Goal: Task Accomplishment & Management: Manage account settings

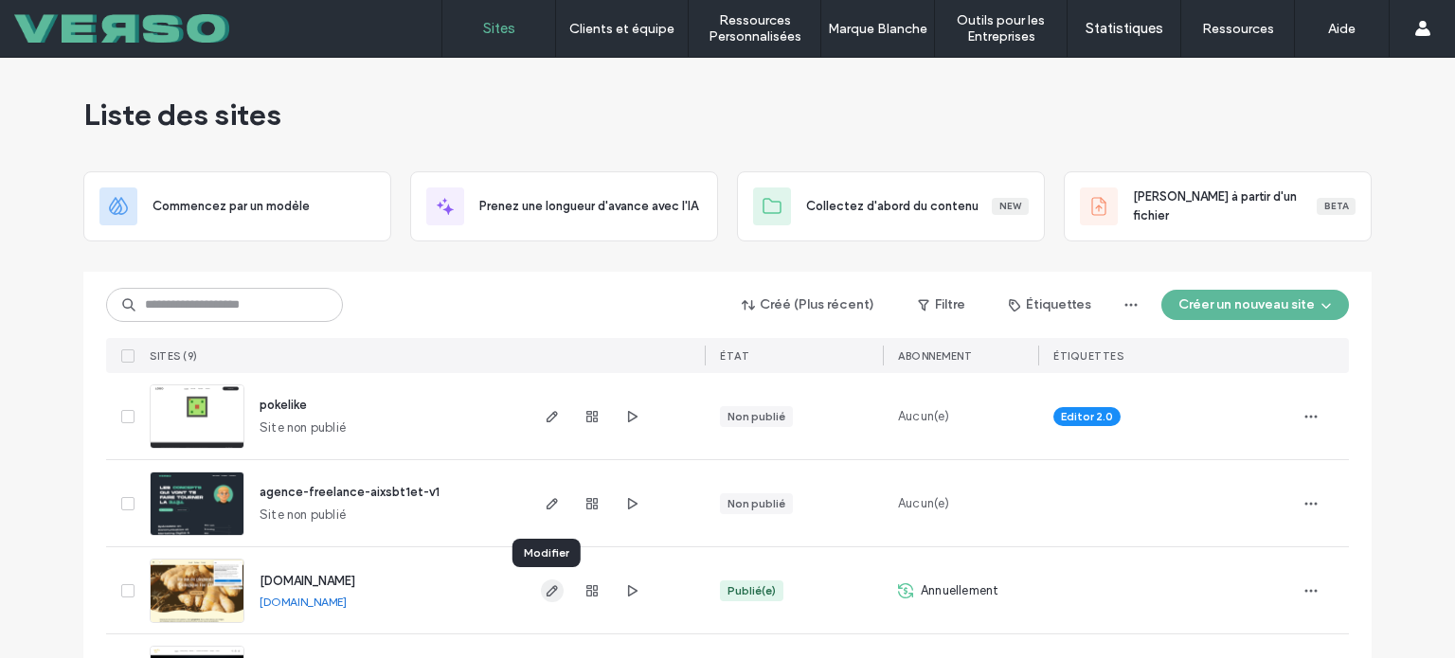
click at [546, 592] on use "button" at bounding box center [551, 590] width 11 height 11
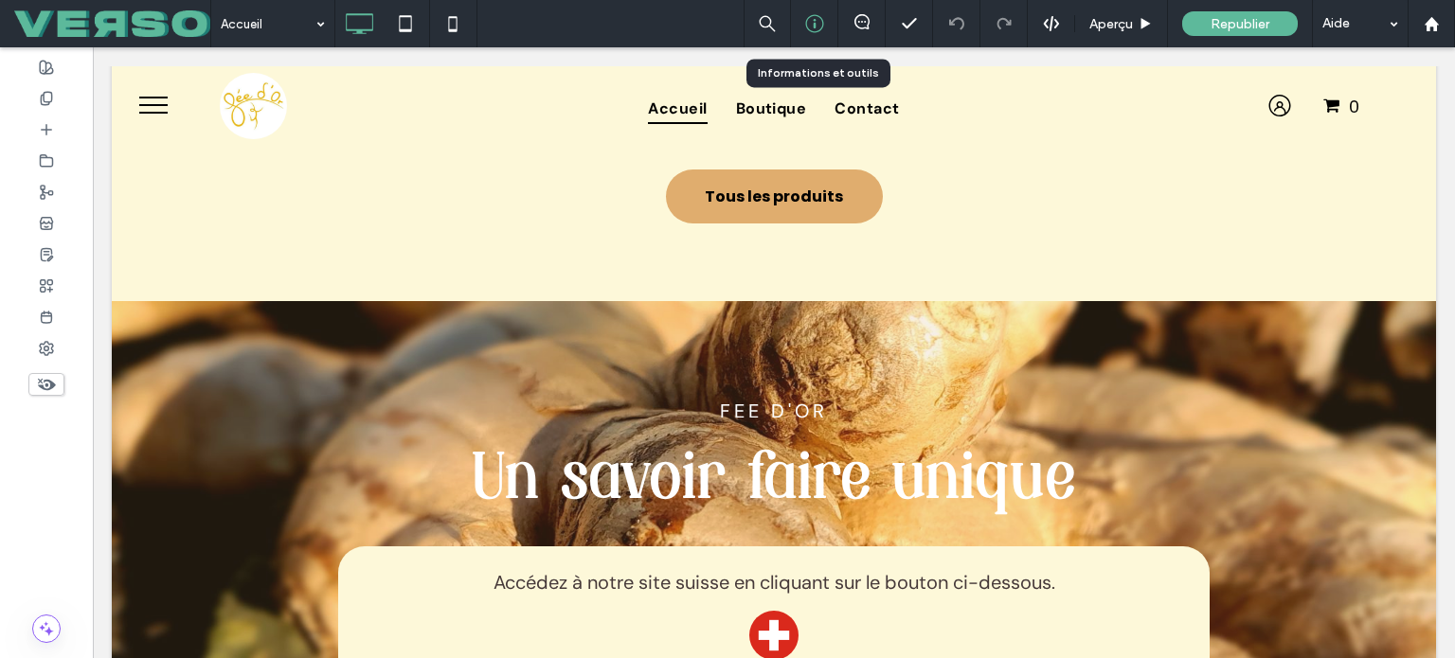
click at [806, 37] on div at bounding box center [814, 23] width 47 height 47
drag, startPoint x: 806, startPoint y: 37, endPoint x: 692, endPoint y: 158, distance: 166.2
click at [806, 37] on div at bounding box center [814, 23] width 47 height 47
click at [807, 25] on icon at bounding box center [814, 23] width 19 height 19
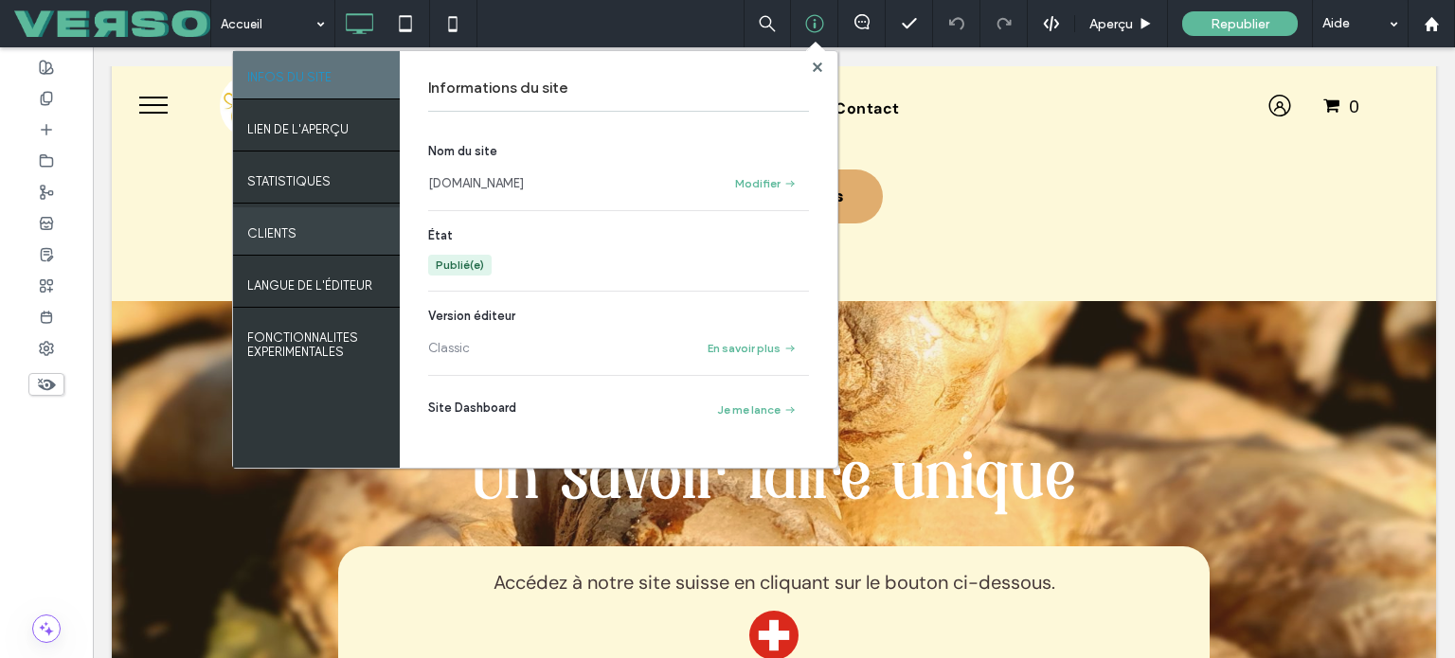
click at [307, 211] on div "Clients" at bounding box center [316, 230] width 167 height 47
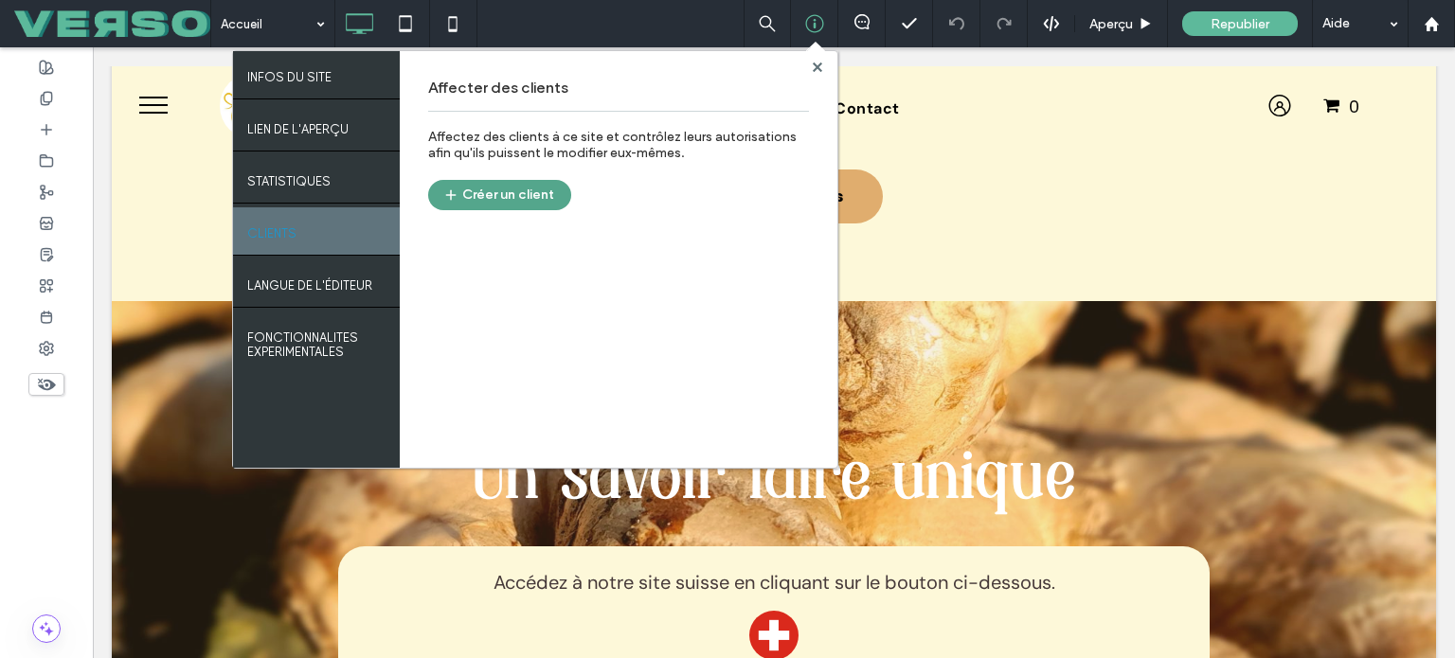
click at [481, 195] on button "Créer un client" at bounding box center [499, 195] width 143 height 30
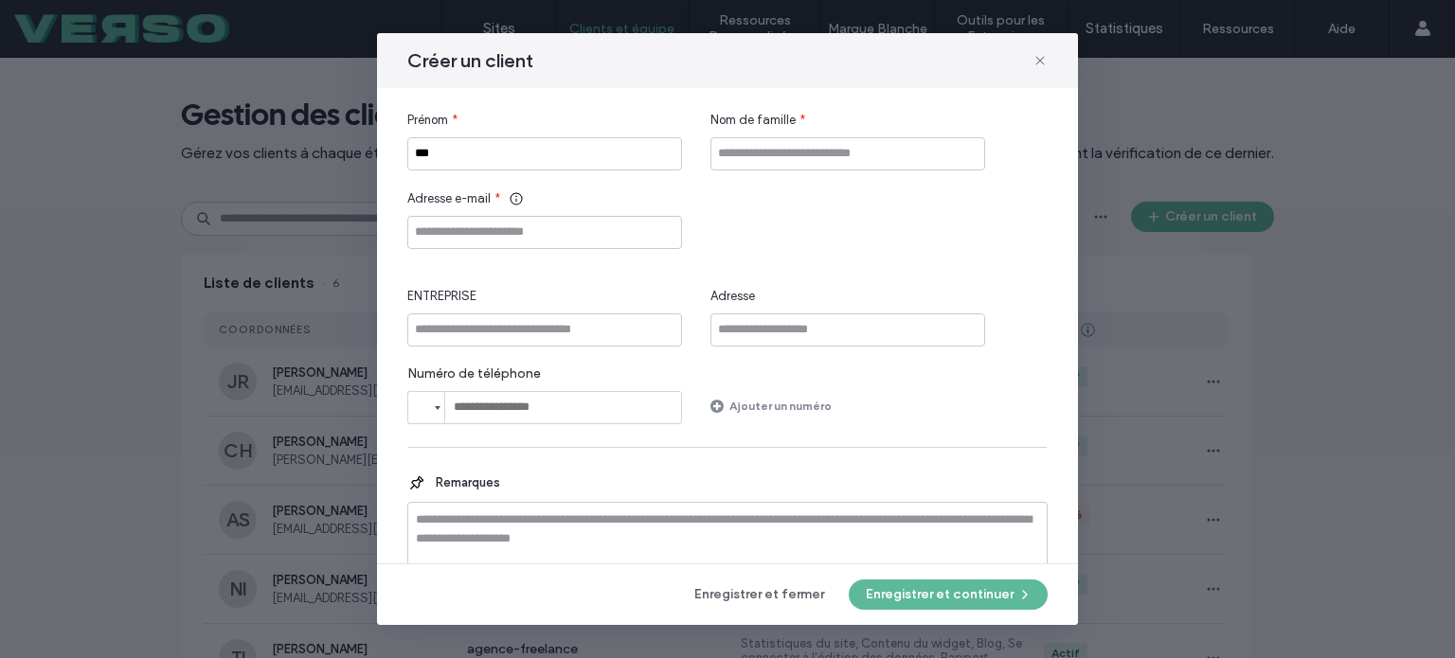
type input "***"
click at [761, 166] on input "Nom de famille" at bounding box center [847, 153] width 275 height 33
type input "********"
click at [473, 244] on input "Adresse e-mail" at bounding box center [544, 232] width 275 height 33
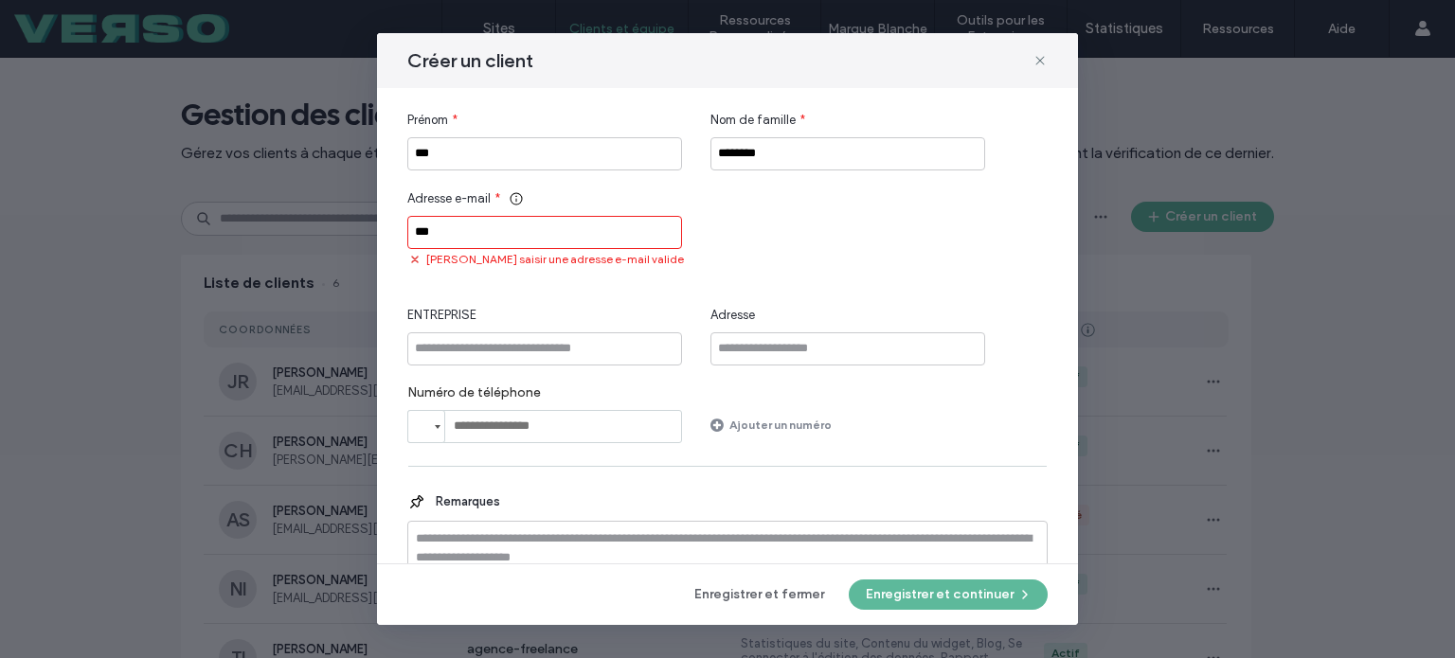
paste input "**********"
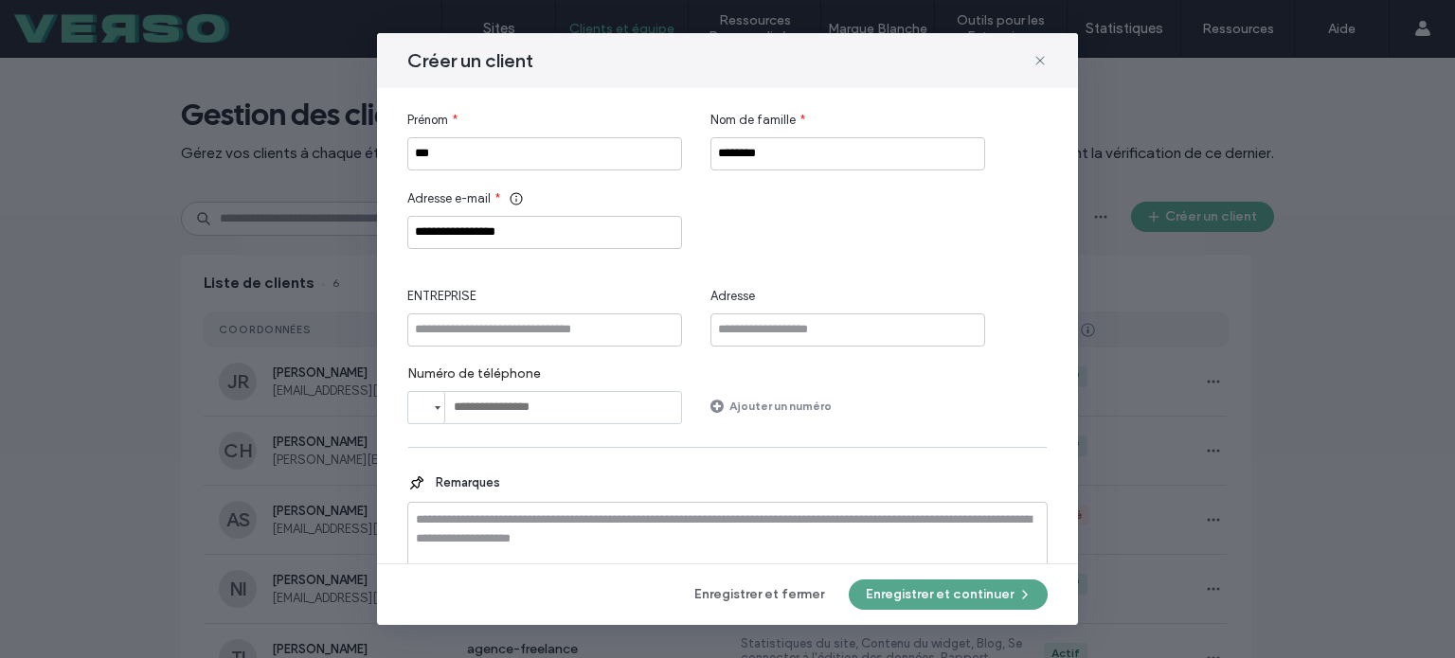
click at [937, 595] on button "Enregistrer et continuer" at bounding box center [947, 595] width 199 height 30
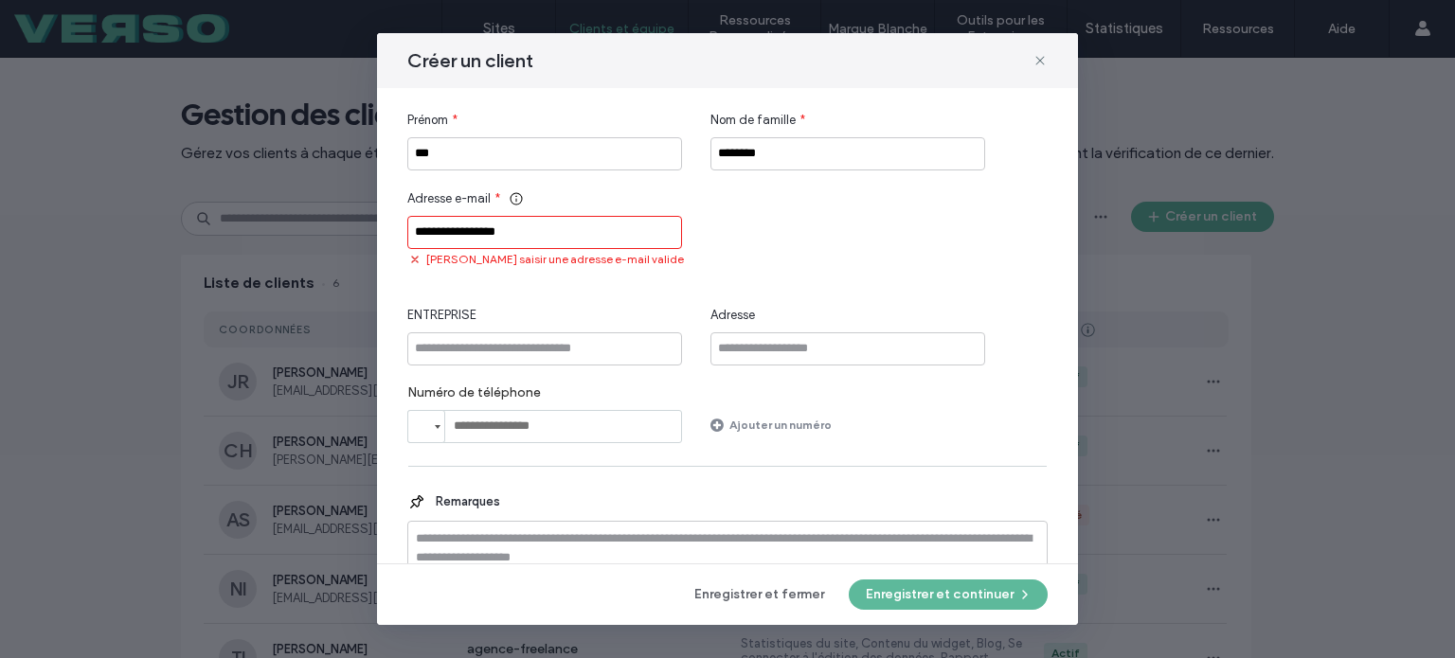
click at [554, 226] on input "**********" at bounding box center [544, 232] width 275 height 33
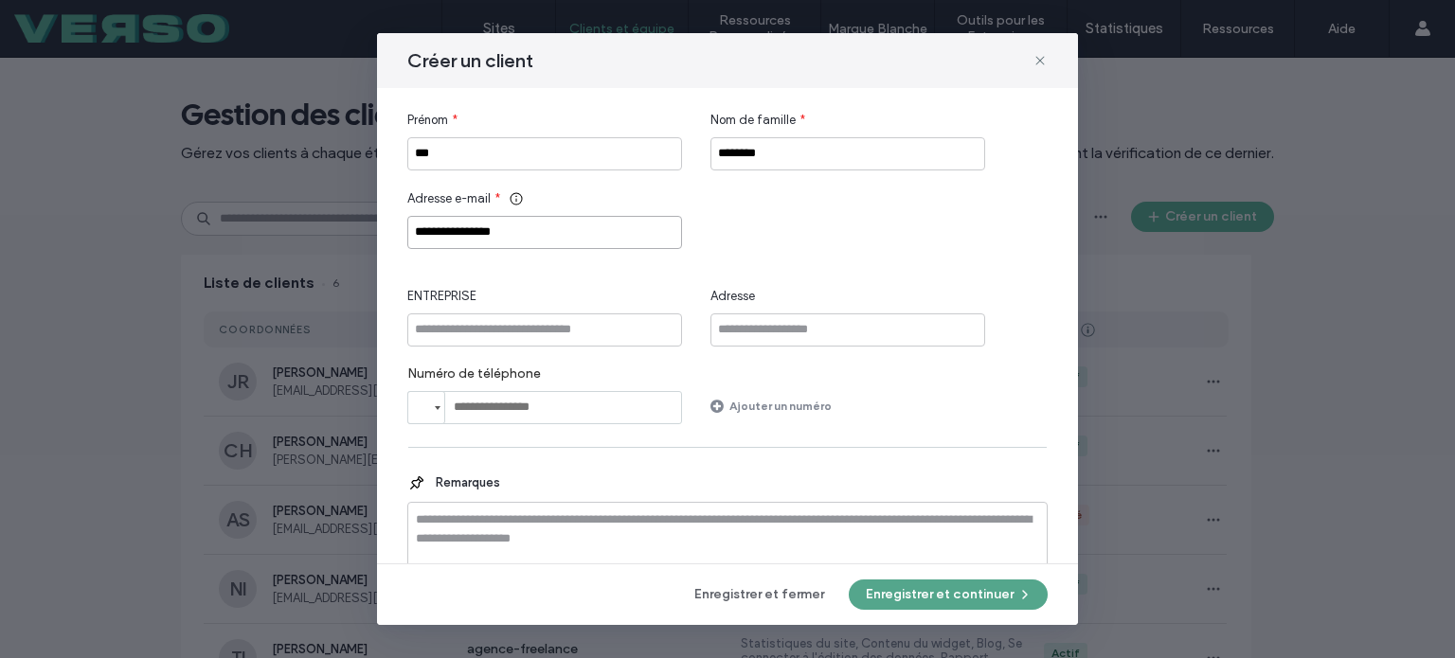
type input "**********"
click at [924, 594] on button "Enregistrer et continuer" at bounding box center [947, 595] width 199 height 30
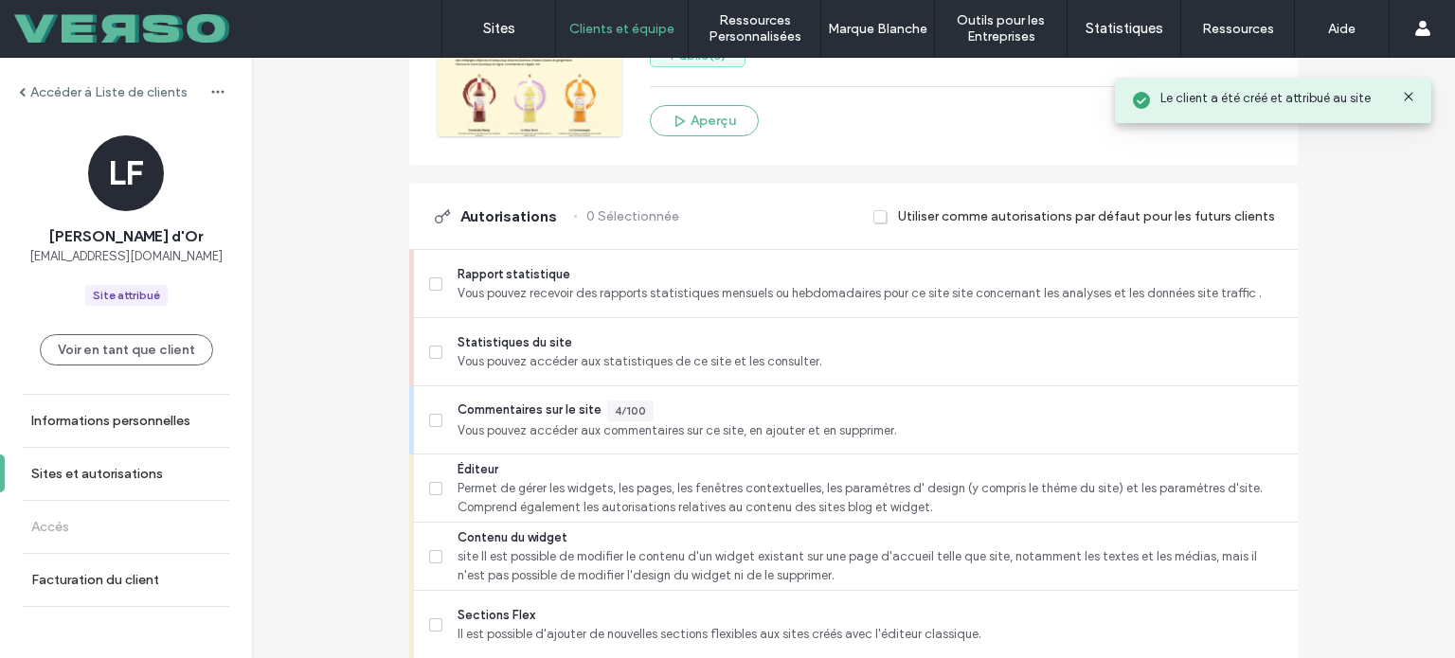
scroll to position [360, 0]
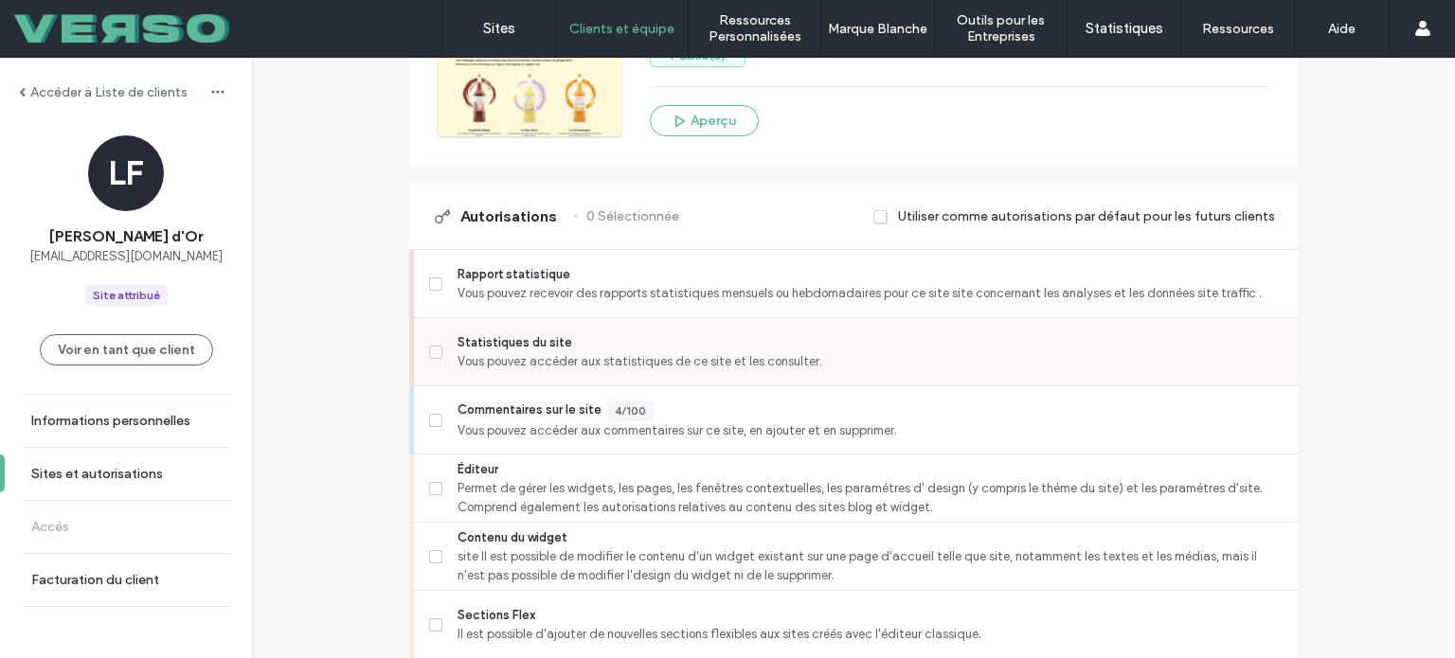
click at [429, 353] on span at bounding box center [435, 352] width 13 height 13
click at [429, 278] on span at bounding box center [435, 283] width 13 height 13
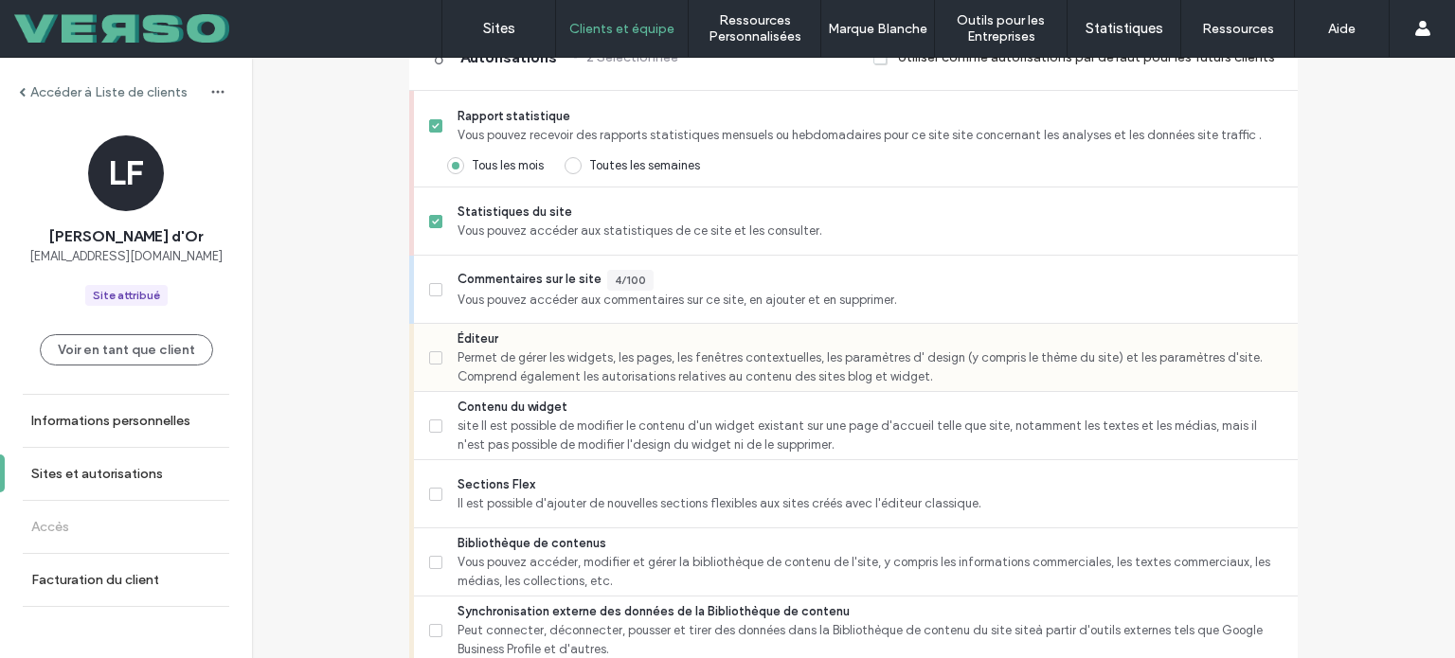
scroll to position [527, 0]
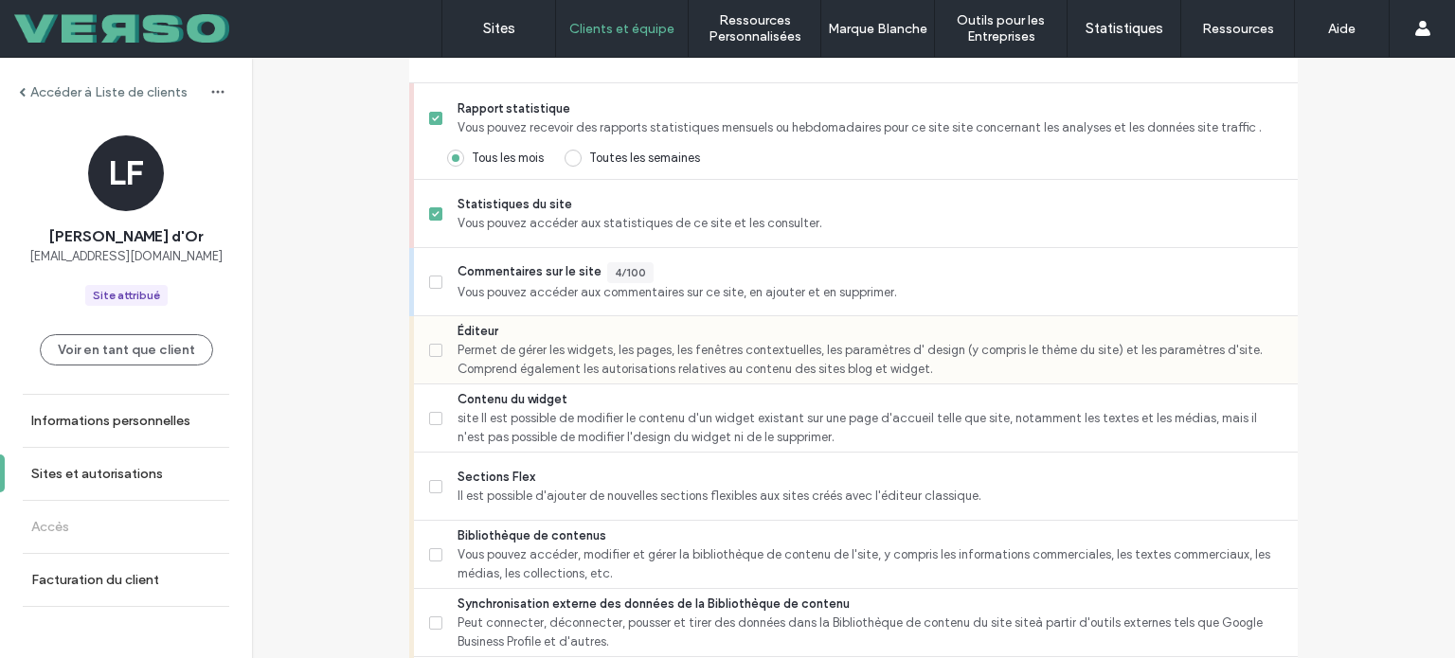
click at [429, 344] on span at bounding box center [435, 350] width 13 height 13
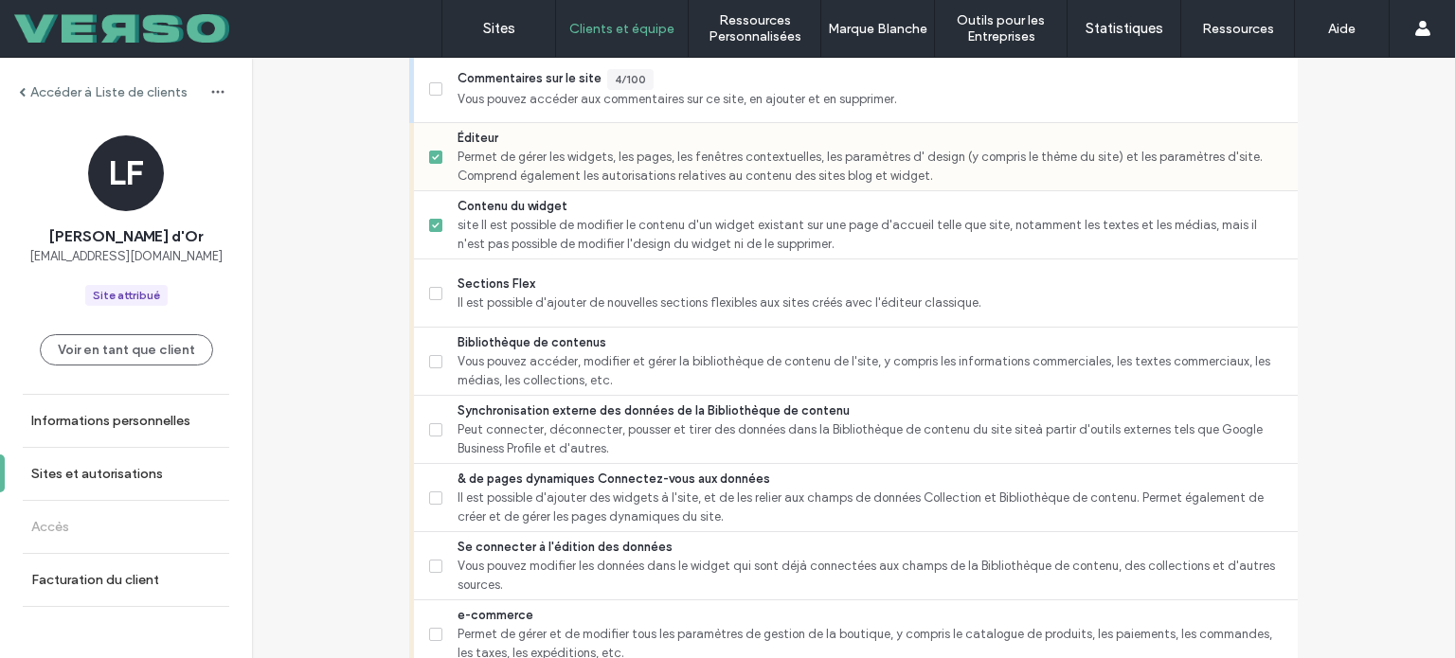
scroll to position [723, 0]
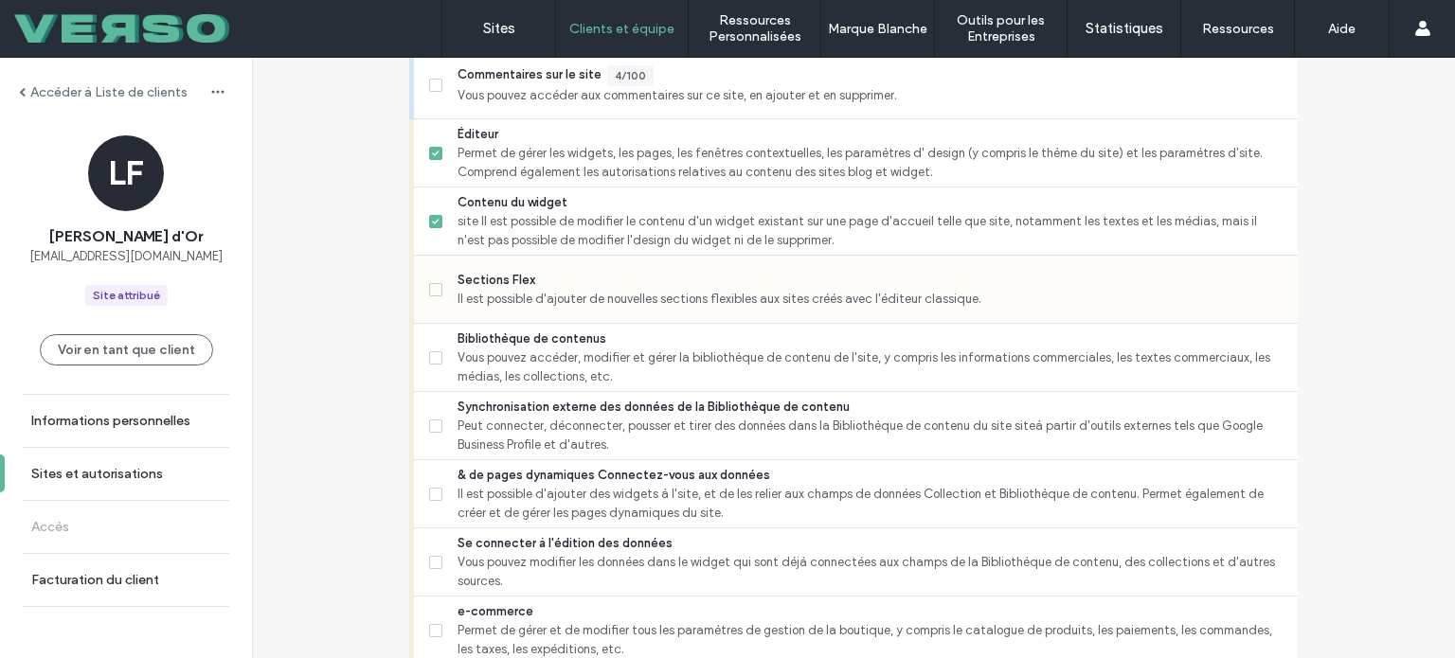
click at [432, 289] on icon at bounding box center [436, 290] width 8 height 6
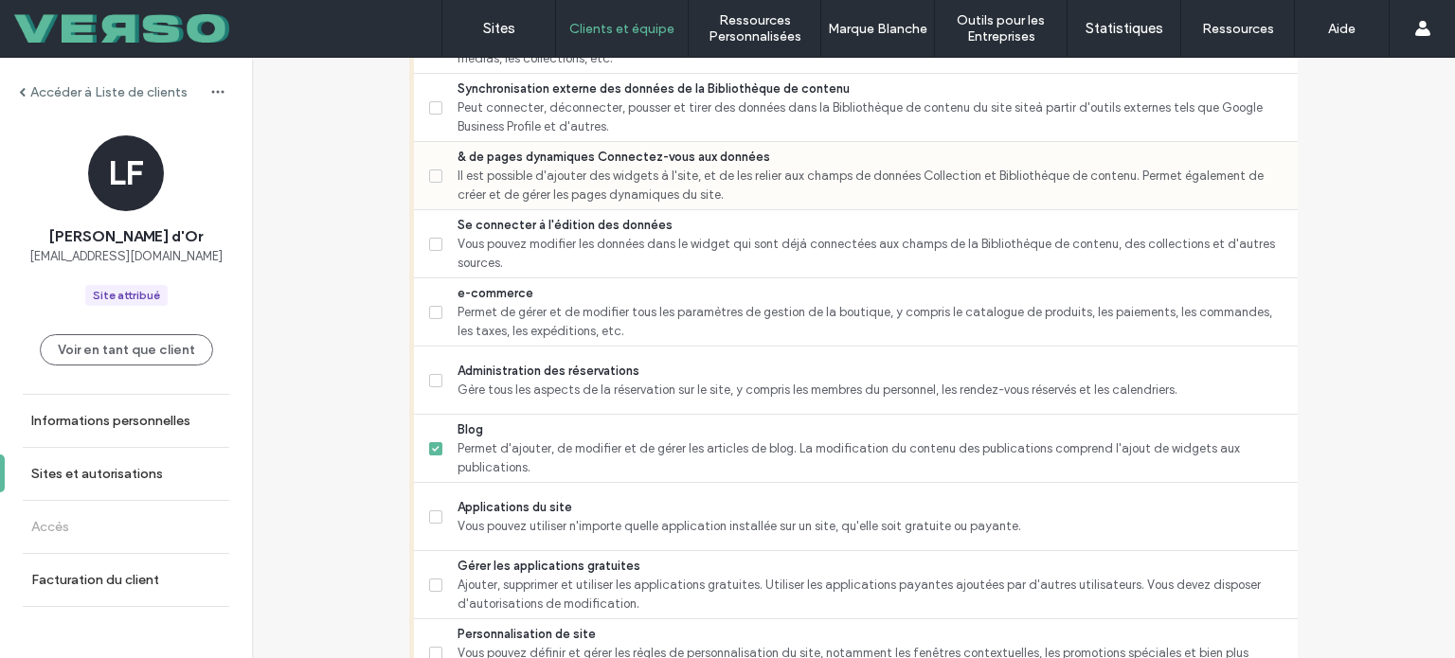
scroll to position [1044, 0]
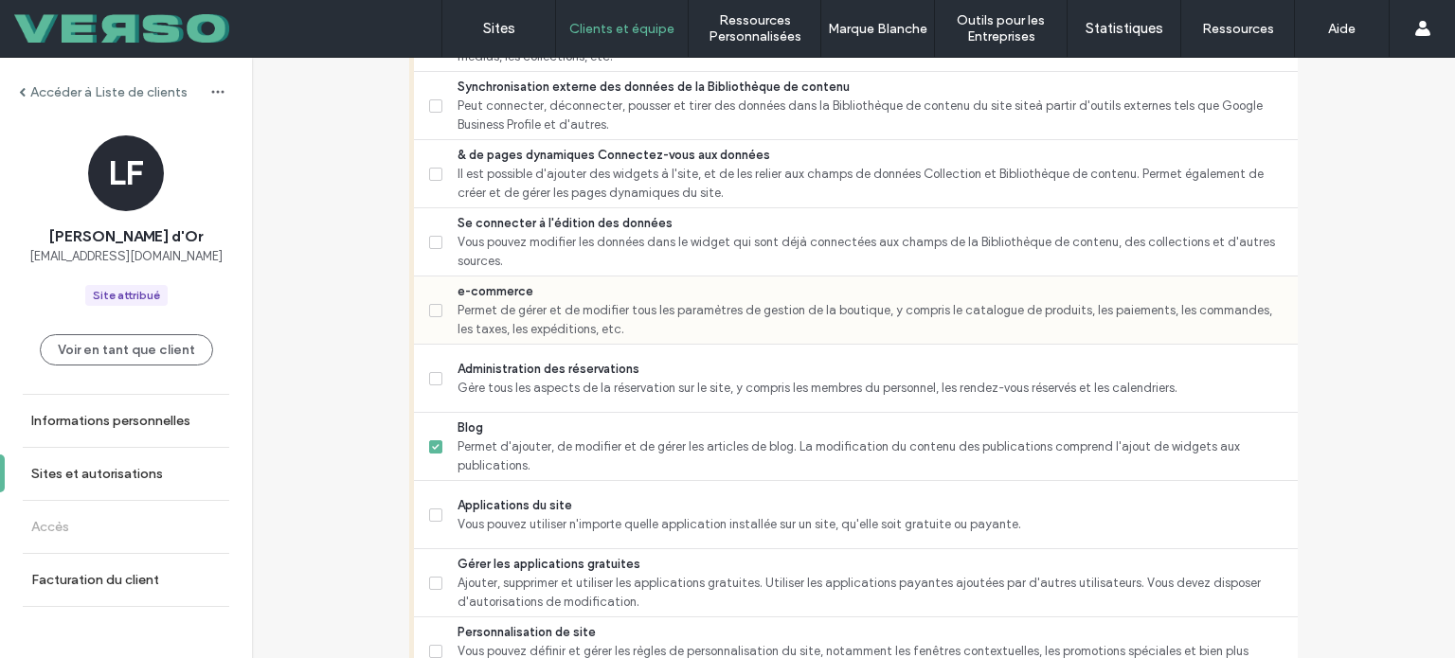
click at [431, 315] on label "e-commerce Permet de gérer et de modifier tous les paramètres de gestion de la …" at bounding box center [855, 310] width 853 height 57
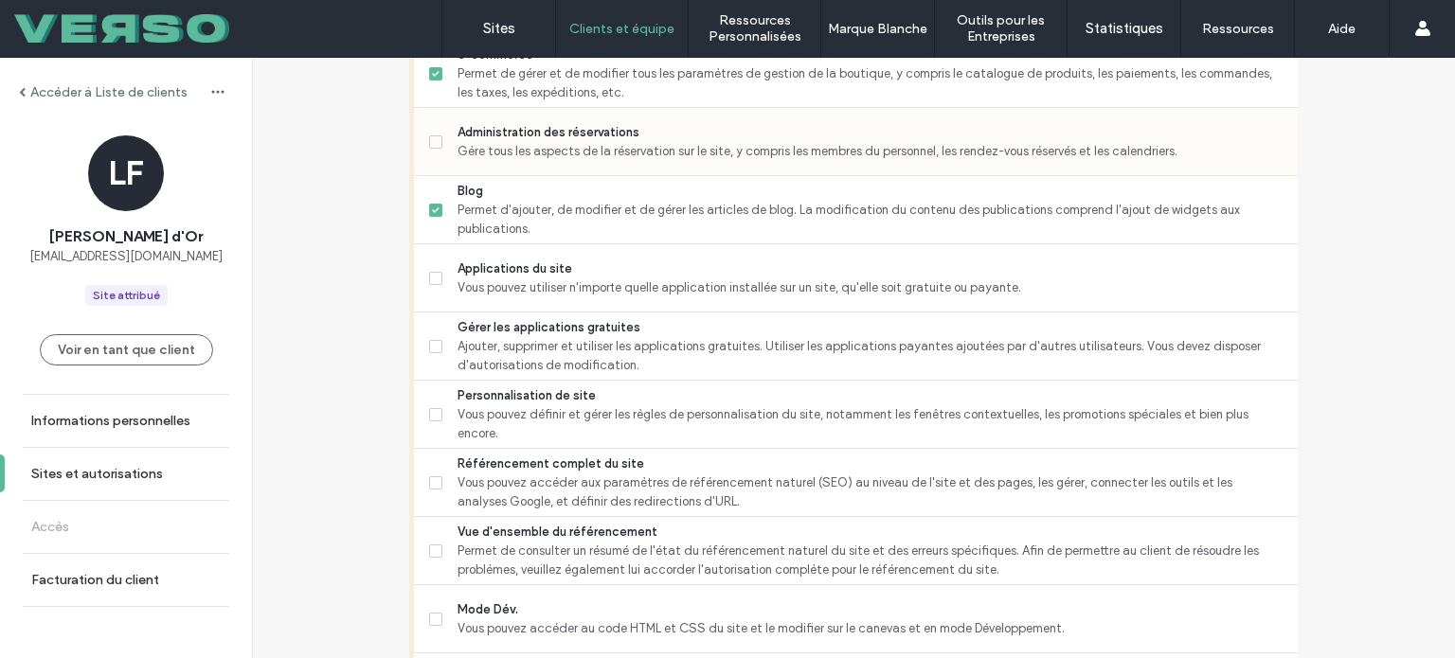
scroll to position [1280, 0]
click at [434, 279] on span at bounding box center [435, 278] width 13 height 13
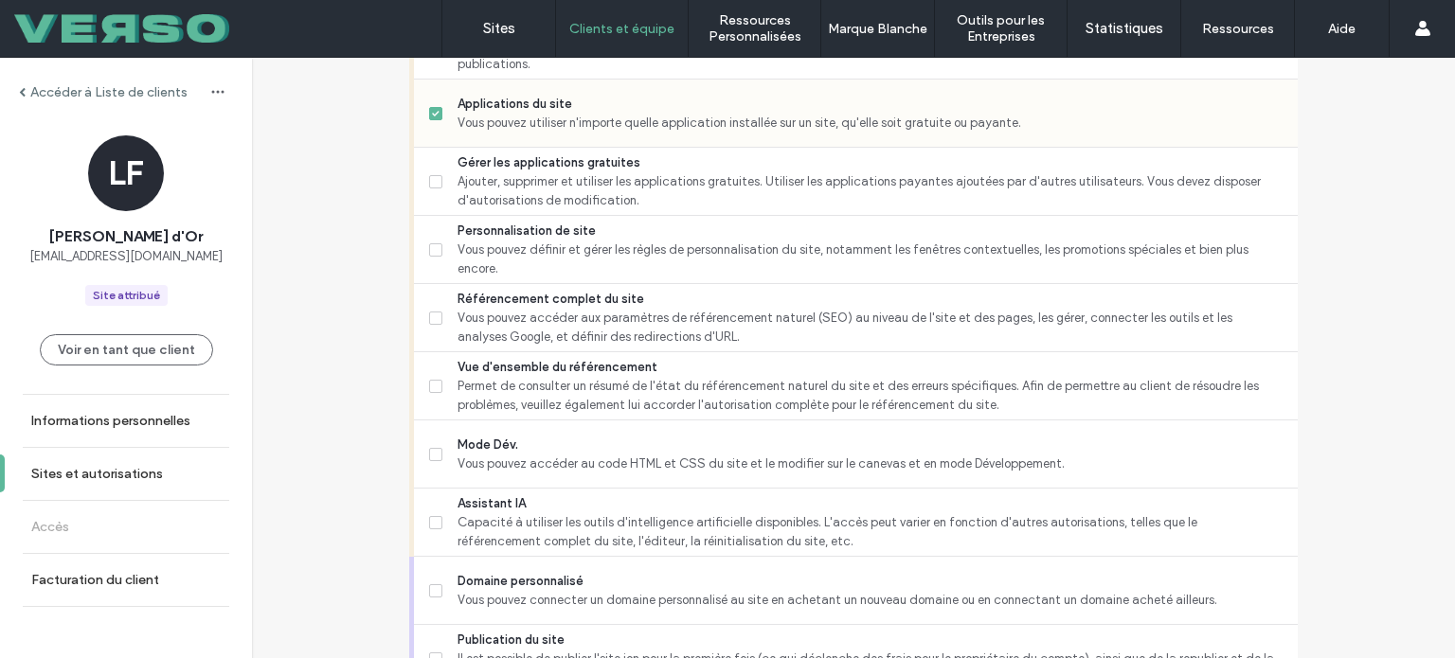
scroll to position [1443, 0]
click at [432, 241] on label "Personnalisation de site Vous pouvez définir et gérer les règles de personnalis…" at bounding box center [855, 251] width 853 height 57
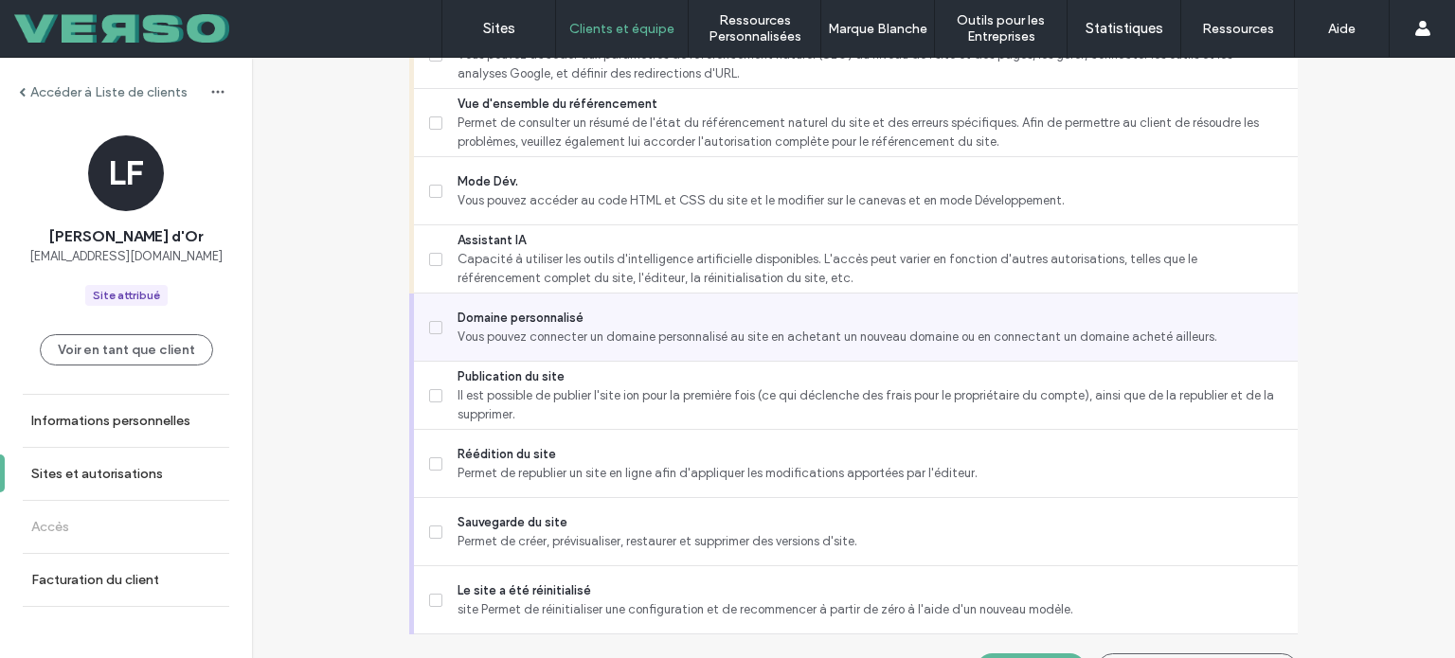
scroll to position [1712, 0]
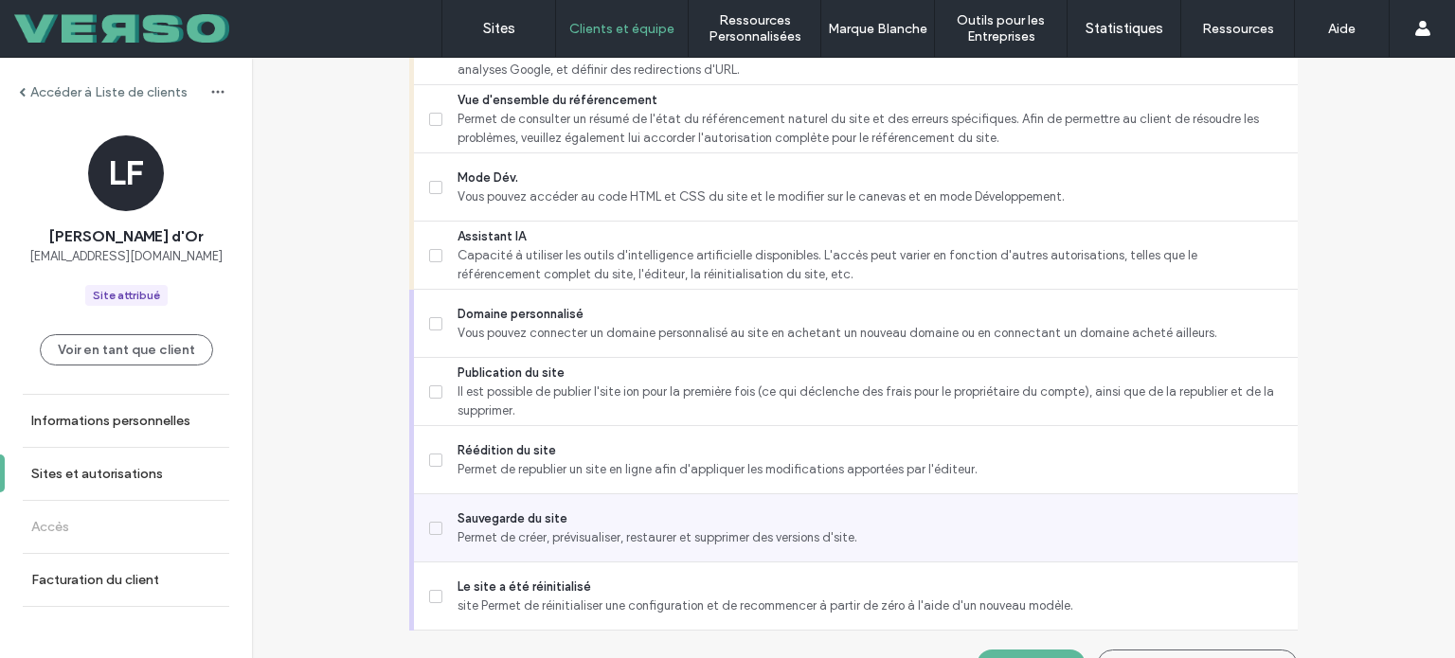
click at [436, 539] on label "Sauvegarde du site Permet de créer, prévisualiser, restaurer et supprimer des v…" at bounding box center [855, 528] width 853 height 38
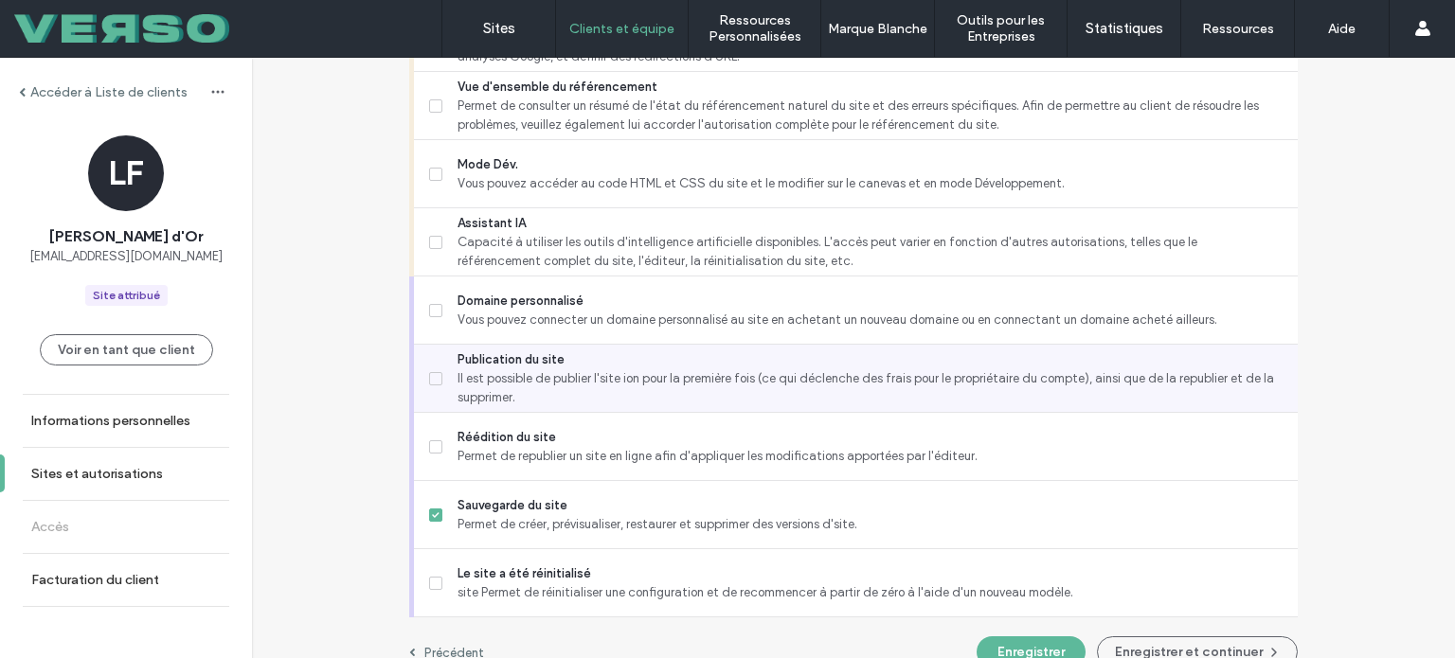
scroll to position [1752, 0]
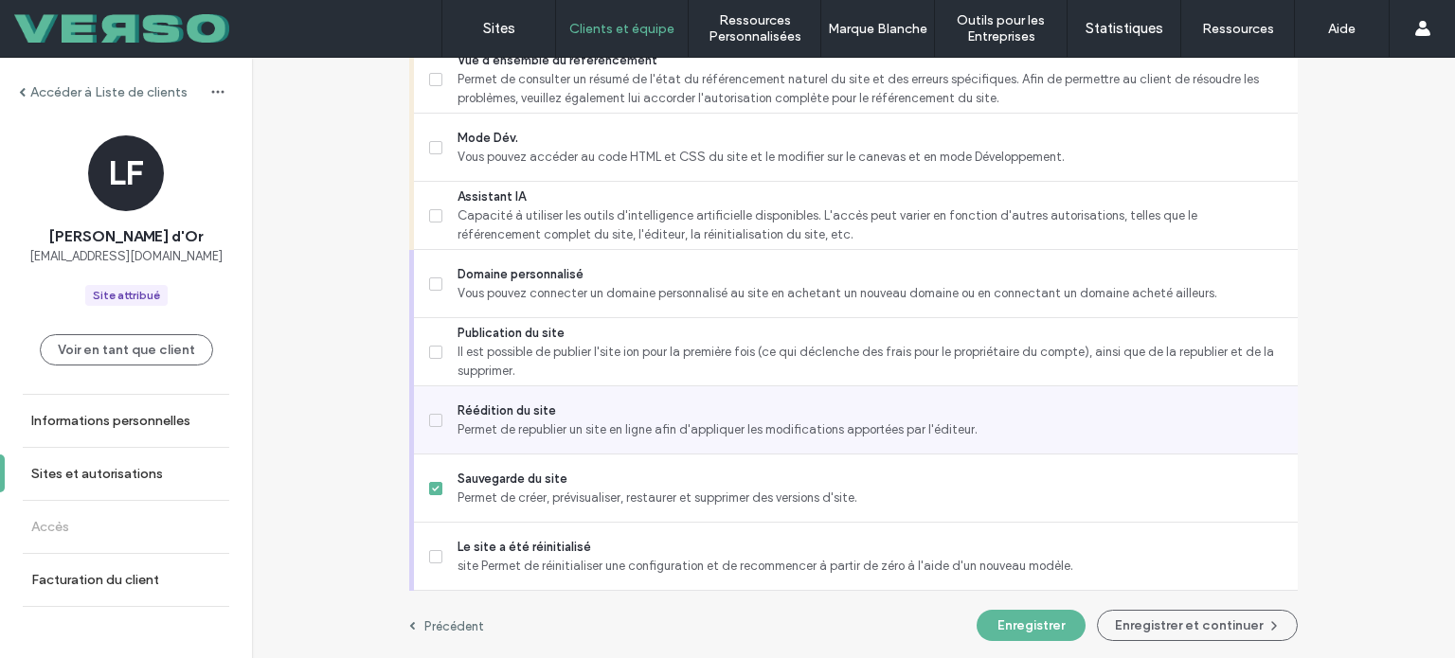
click at [500, 445] on div "Réédition du site Permet de republier un site en ligne afin d'appliquer les mod…" at bounding box center [863, 419] width 868 height 67
click at [457, 423] on span "Permet de republier un site en ligne afin d'appliquer les modifications apporté…" at bounding box center [869, 429] width 825 height 19
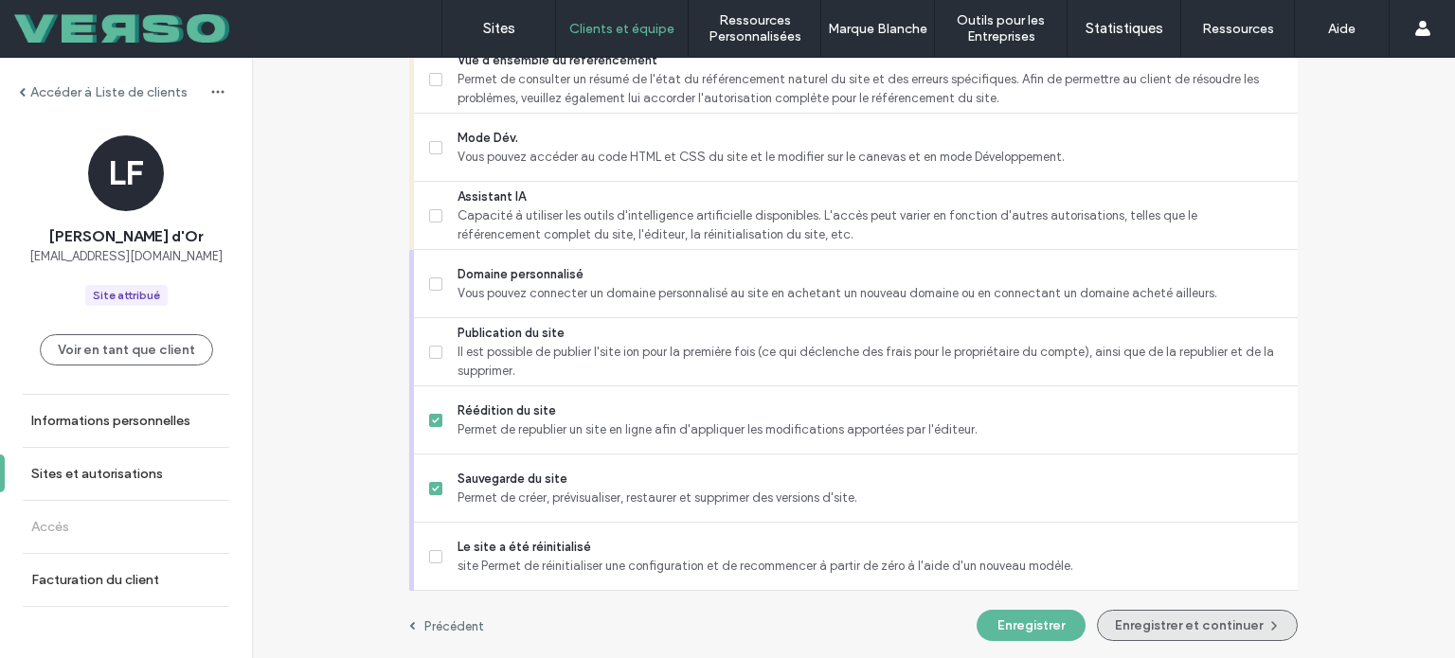
click at [1156, 628] on button "Enregistrer et continuer" at bounding box center [1197, 625] width 201 height 31
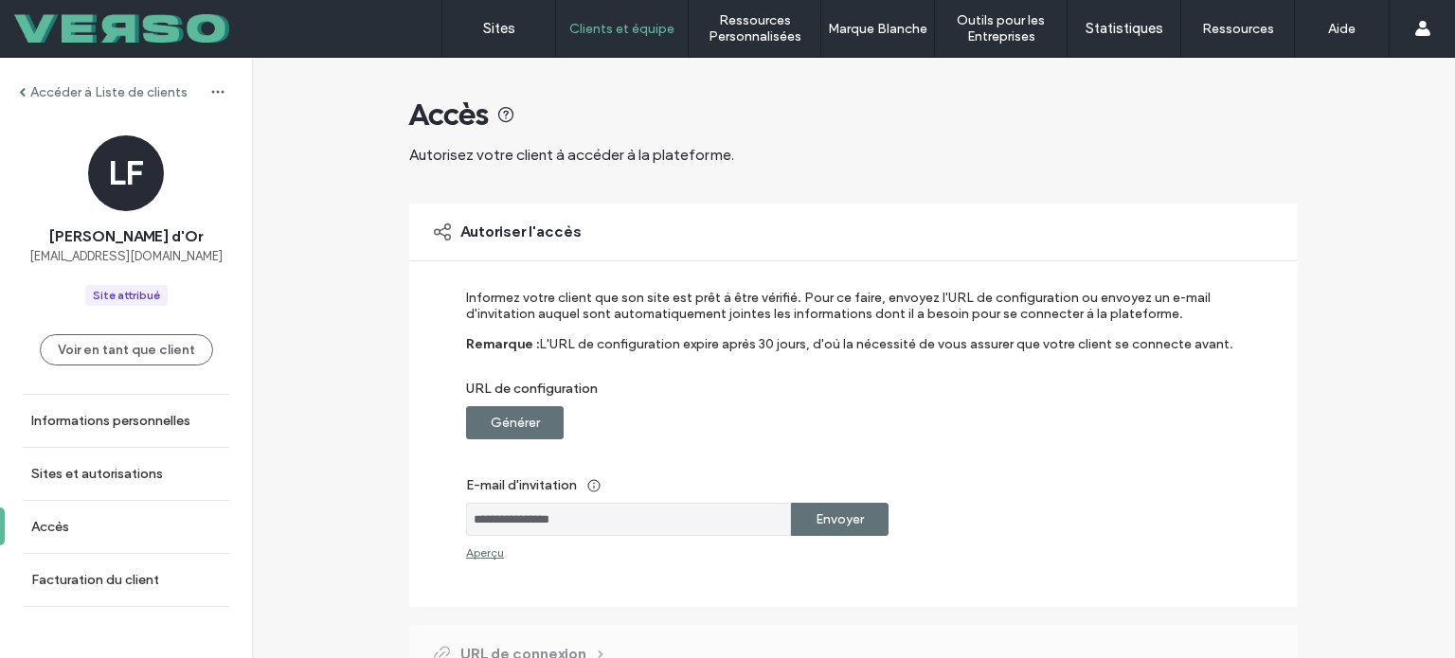
click at [534, 416] on div "Générer" at bounding box center [515, 422] width 98 height 33
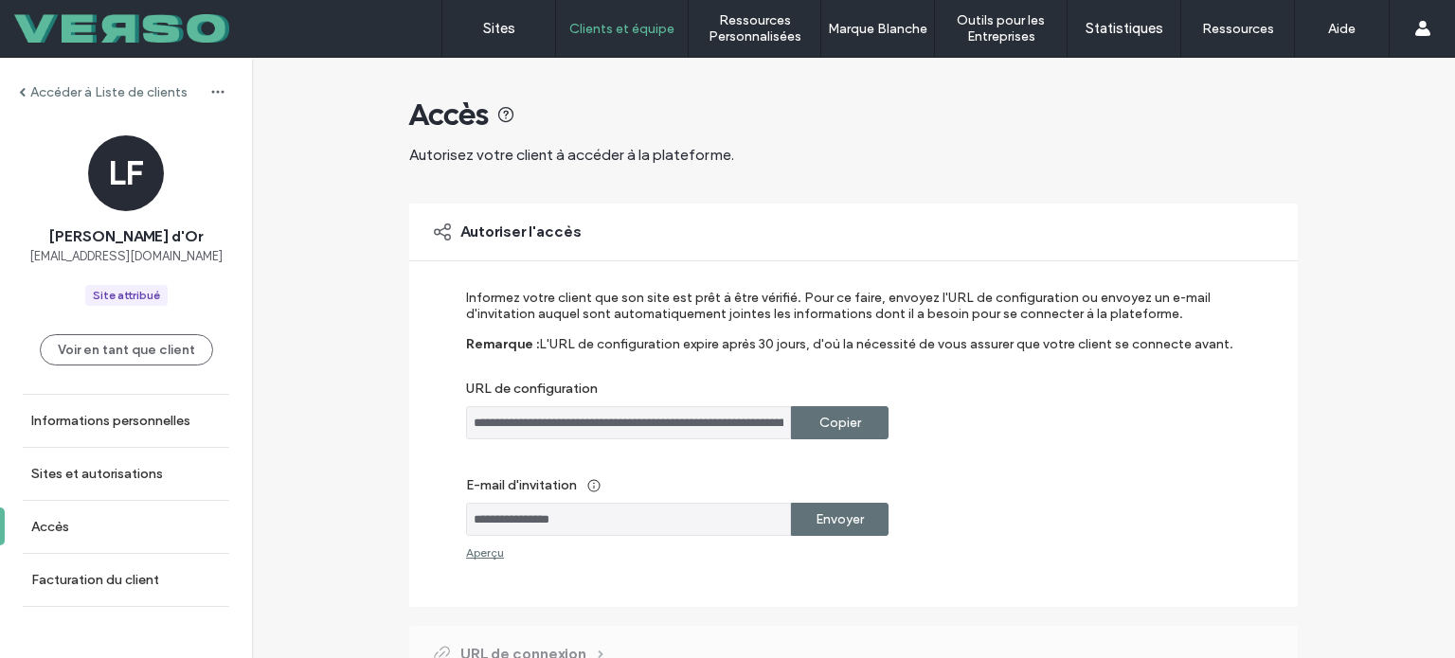
click at [866, 427] on div "Copier" at bounding box center [840, 422] width 98 height 33
